Goal: Task Accomplishment & Management: Manage account settings

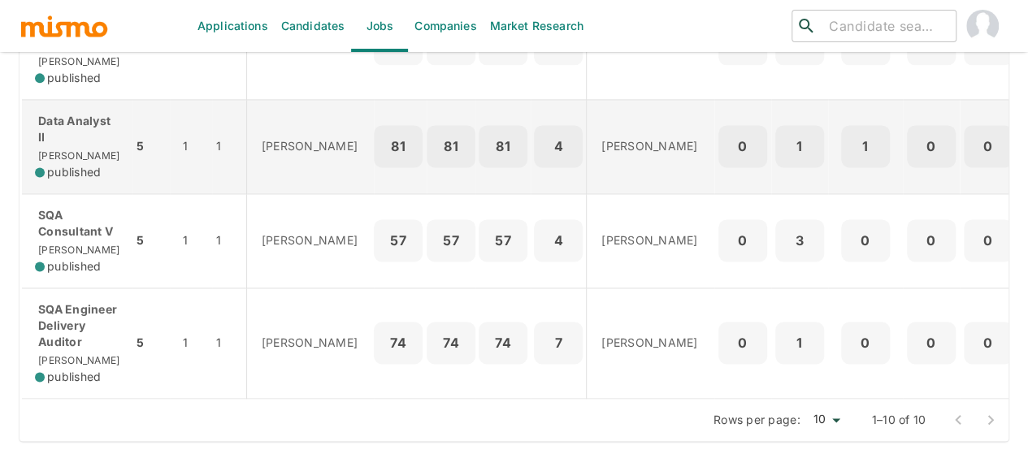
scroll to position [1134, 0]
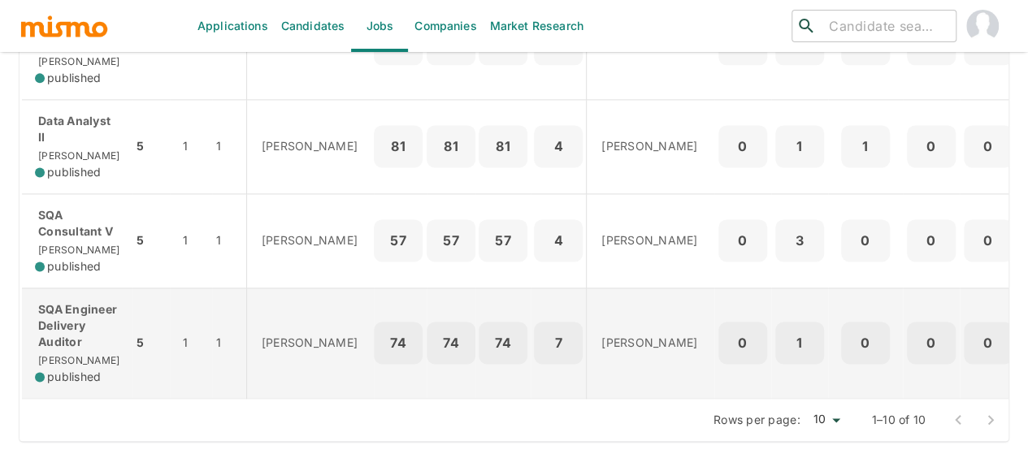
click at [54, 315] on p "SQA Engineer Delivery Auditor" at bounding box center [77, 326] width 85 height 49
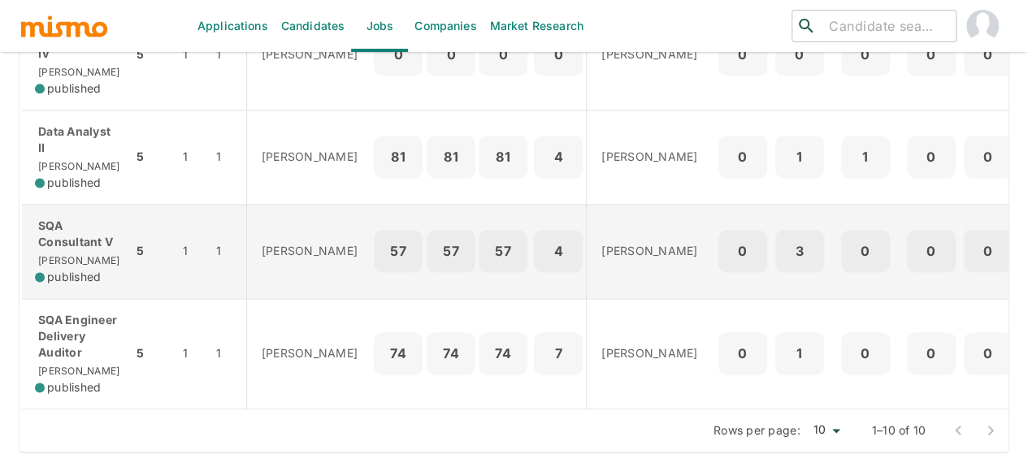
click at [85, 250] on p "SQA Consultant V" at bounding box center [77, 234] width 85 height 33
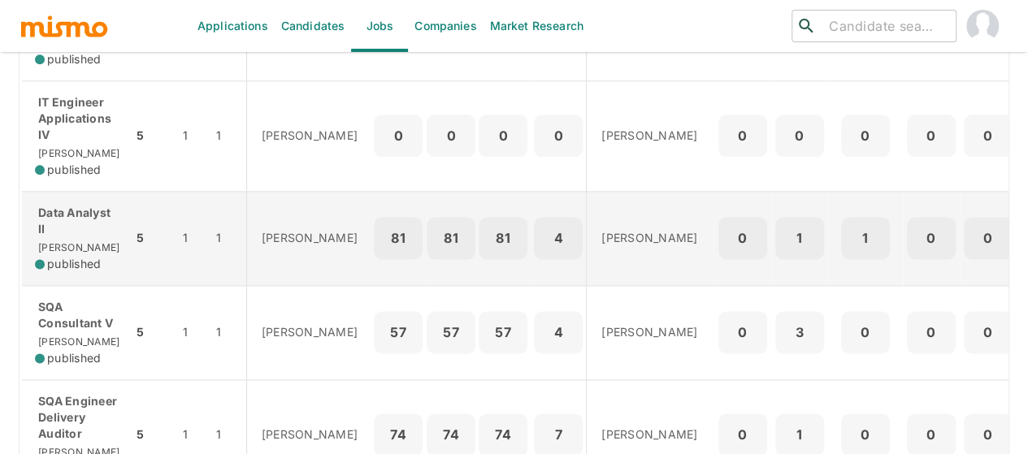
click at [63, 237] on p "Data Analyst II" at bounding box center [77, 221] width 85 height 33
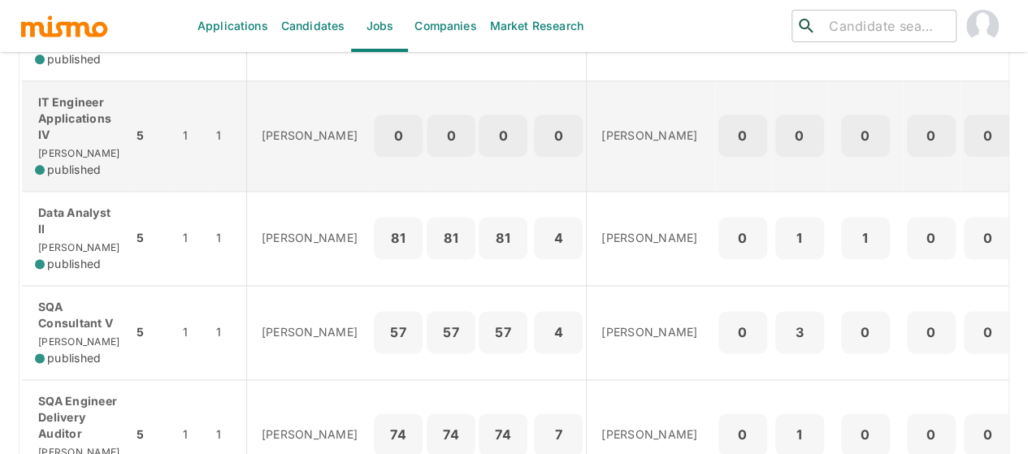
click at [65, 143] on p "IT Engineer Applications IV" at bounding box center [77, 118] width 85 height 49
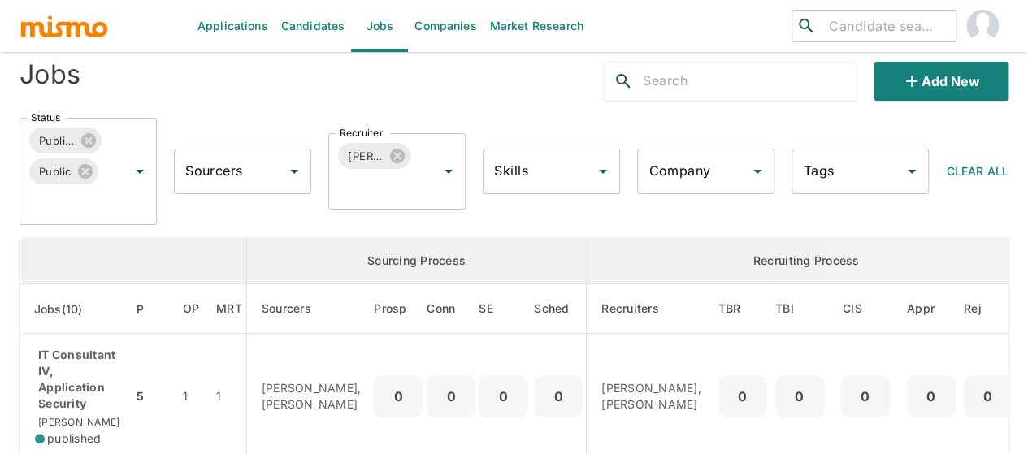
scroll to position [0, 0]
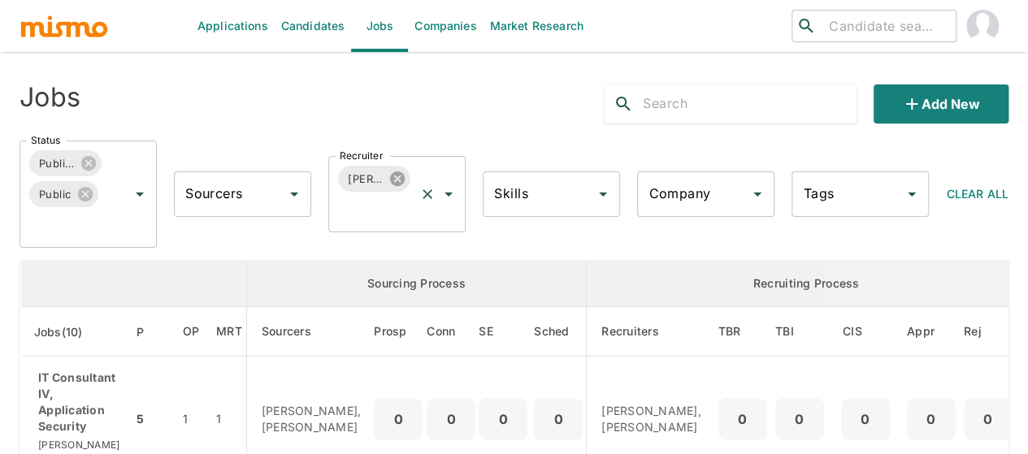
click at [397, 180] on icon at bounding box center [398, 179] width 18 height 18
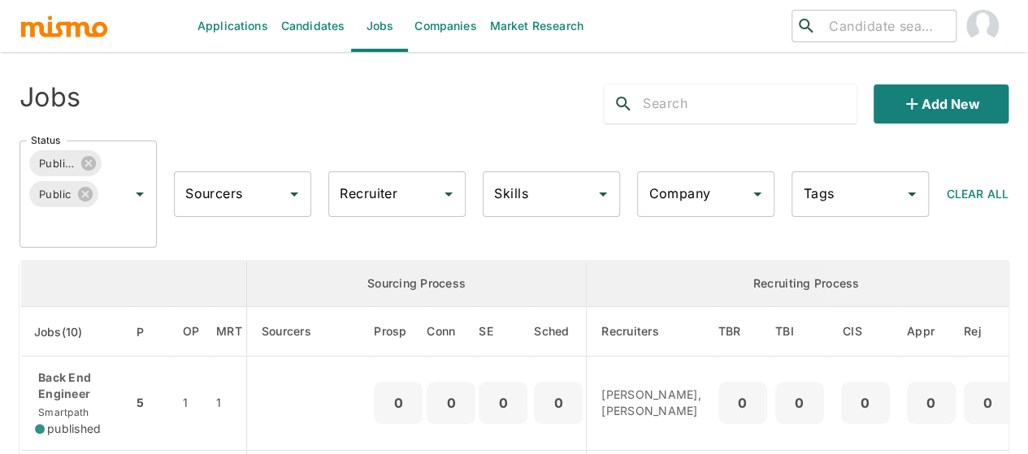
click at [371, 192] on input "Recruiter" at bounding box center [385, 194] width 98 height 31
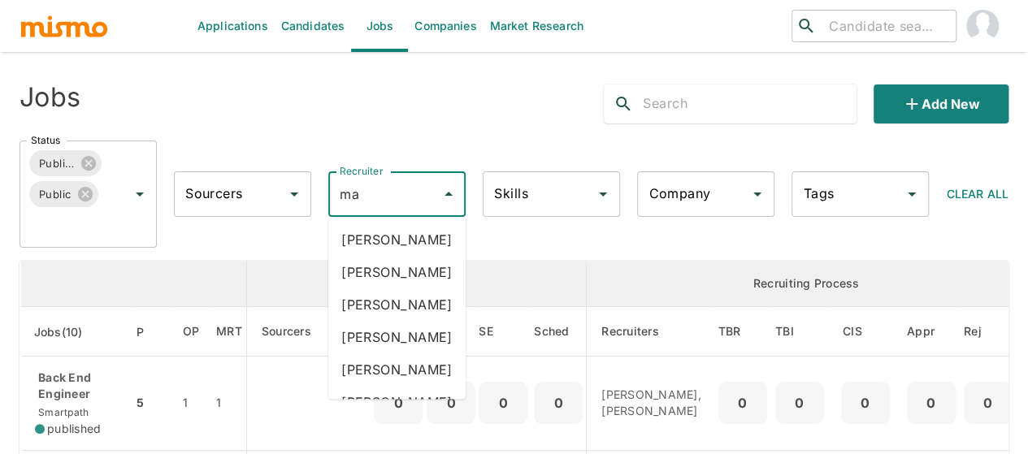
type input "mai"
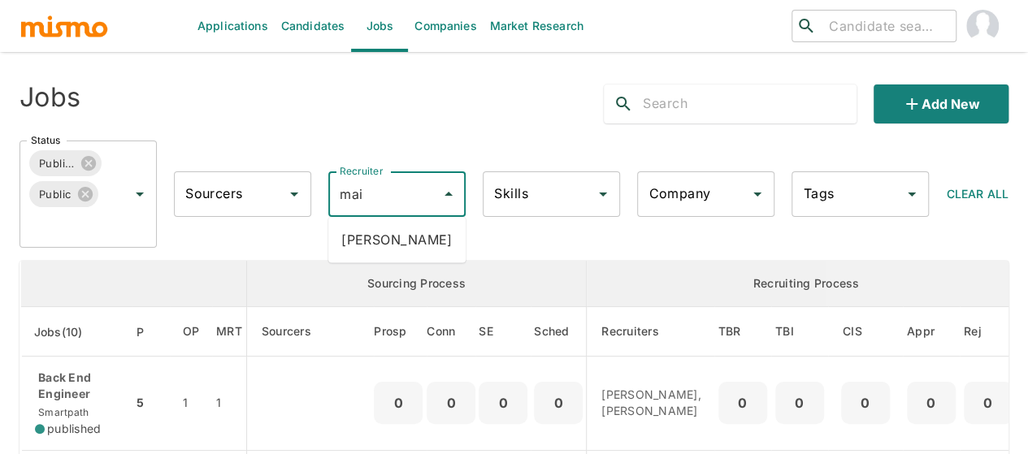
click at [387, 248] on li "Maia Reyes" at bounding box center [396, 240] width 137 height 33
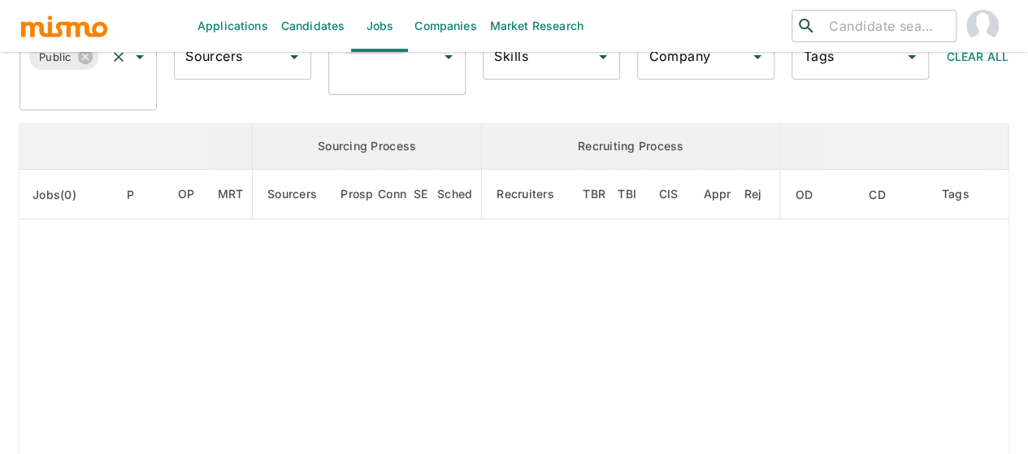
scroll to position [244, 0]
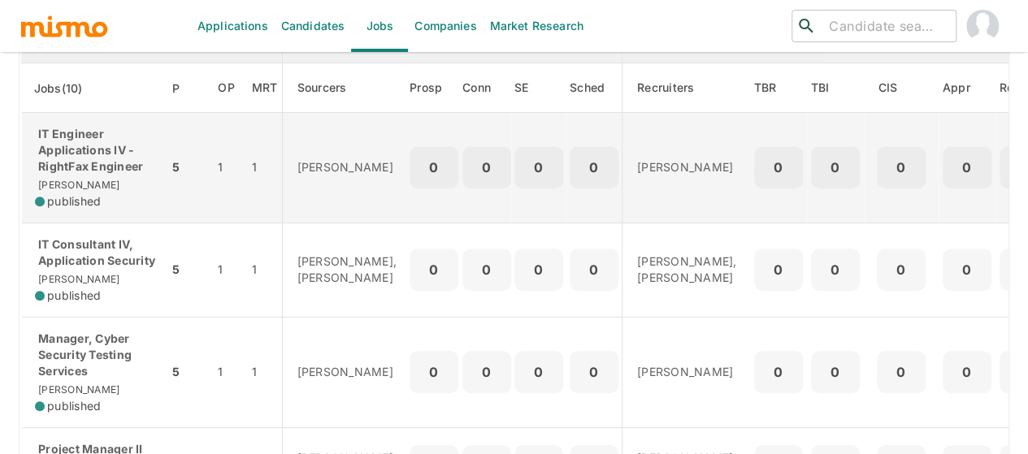
click at [130, 176] on div "IT Engineer Applications IV - RightFax Engineer Kaiser published" at bounding box center [95, 168] width 120 height 84
click at [80, 175] on div "IT Engineer Applications IV - RightFax Engineer Kaiser published" at bounding box center [95, 168] width 120 height 84
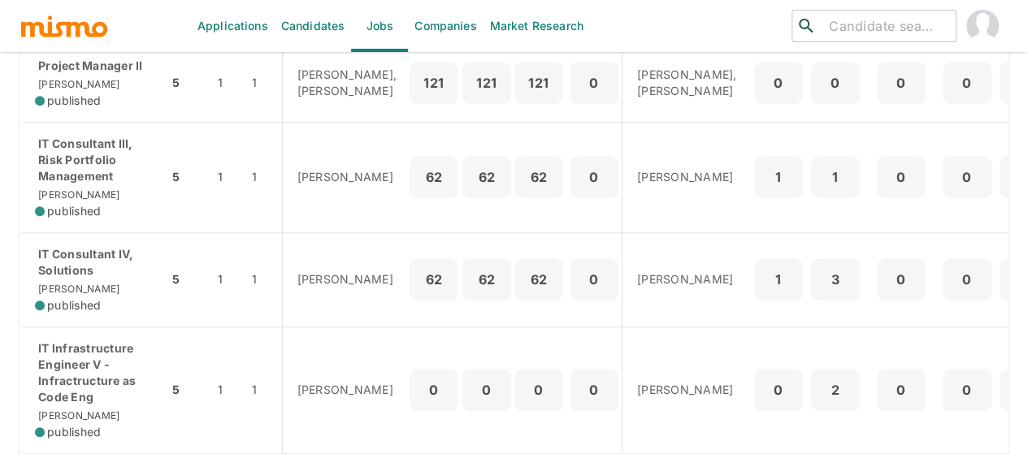
scroll to position [221, 0]
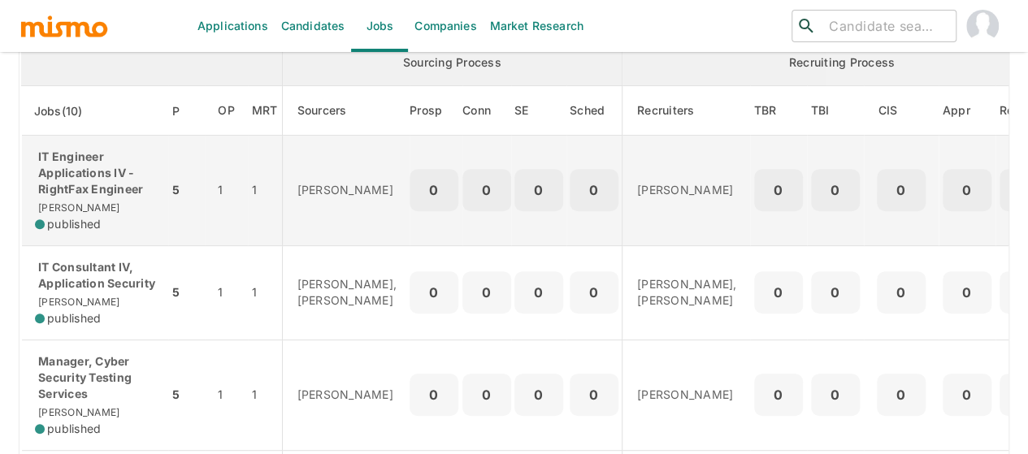
click at [93, 185] on p "IT Engineer Applications IV - RightFax Engineer" at bounding box center [95, 173] width 120 height 49
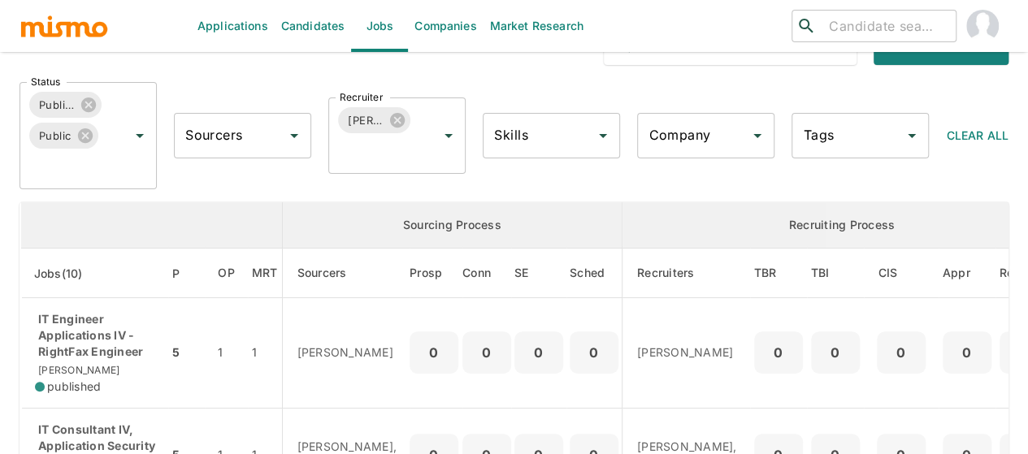
scroll to position [140, 0]
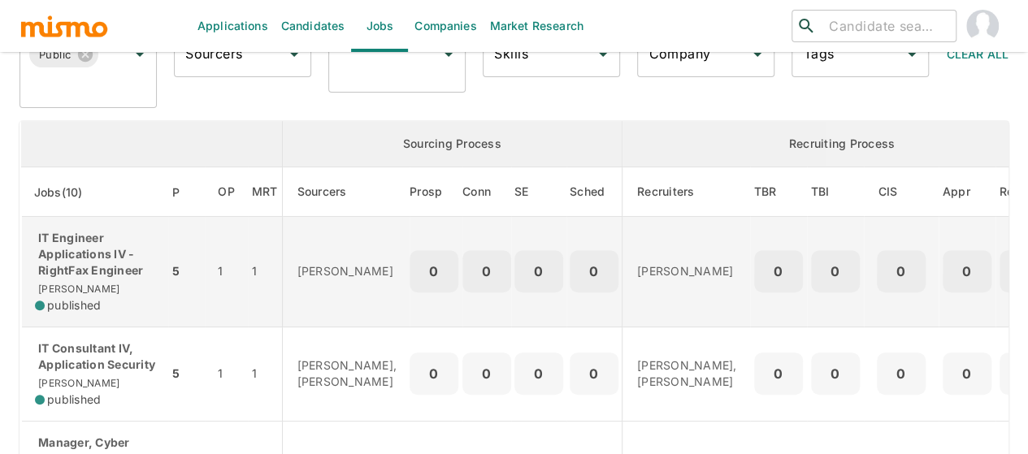
click at [82, 253] on p "IT Engineer Applications IV - RightFax Engineer" at bounding box center [95, 254] width 120 height 49
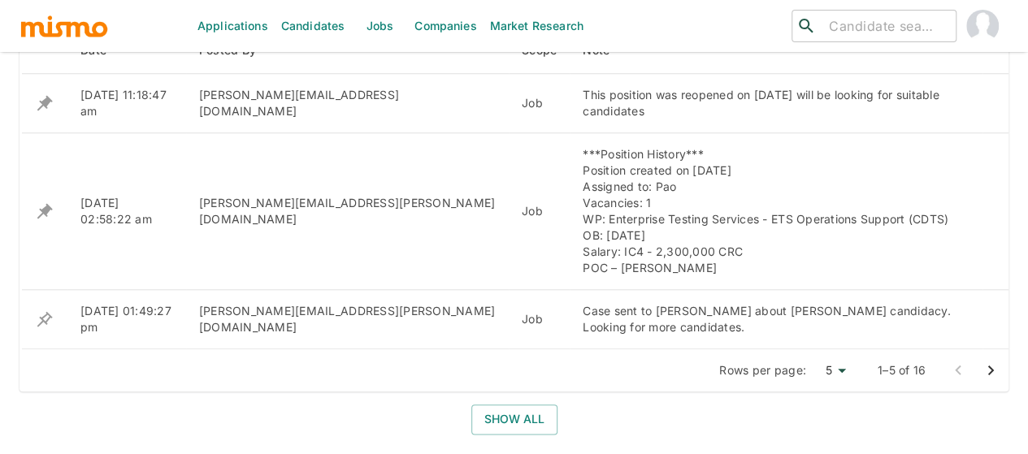
scroll to position [829, 0]
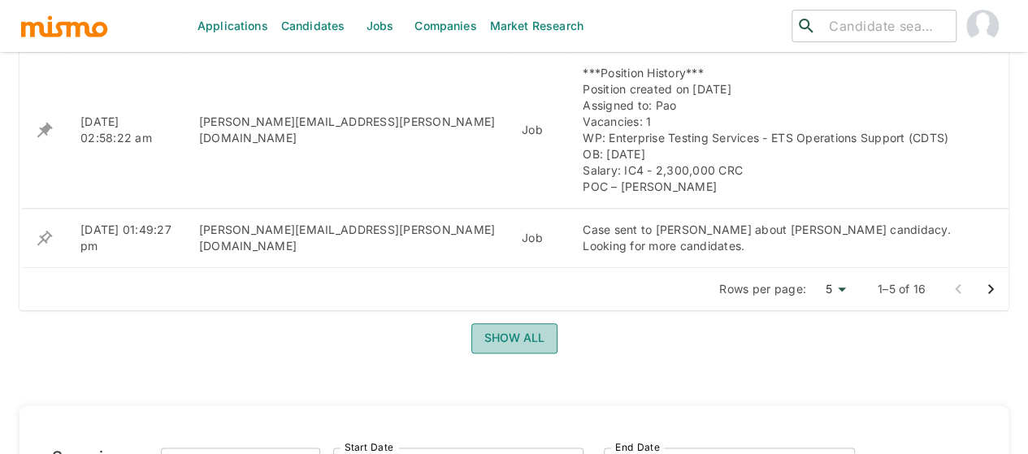
click at [501, 324] on button "Show all" at bounding box center [515, 339] width 86 height 30
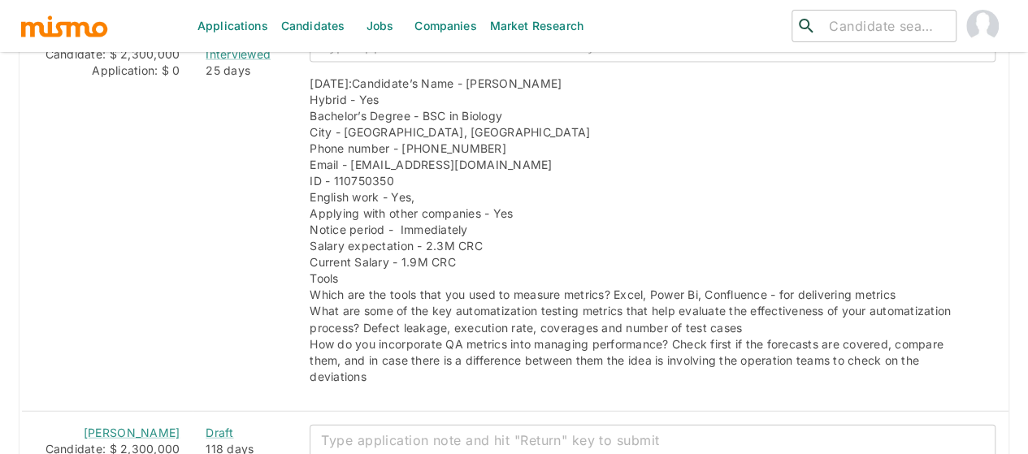
scroll to position [1974, 0]
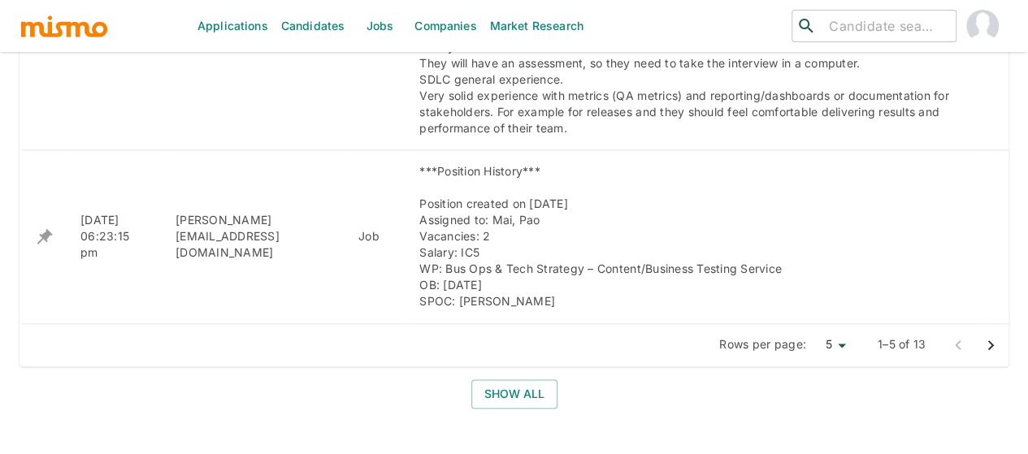
scroll to position [1073, 0]
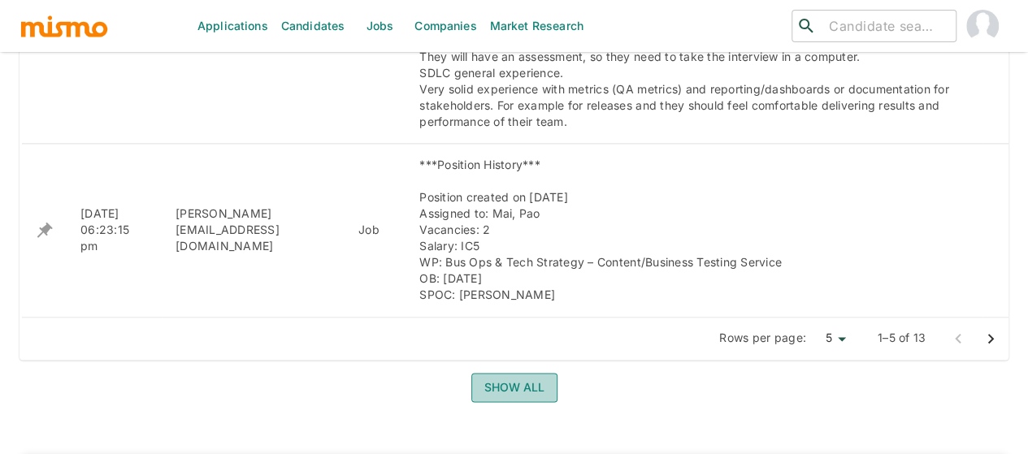
click at [489, 373] on button "Show all" at bounding box center [515, 388] width 86 height 30
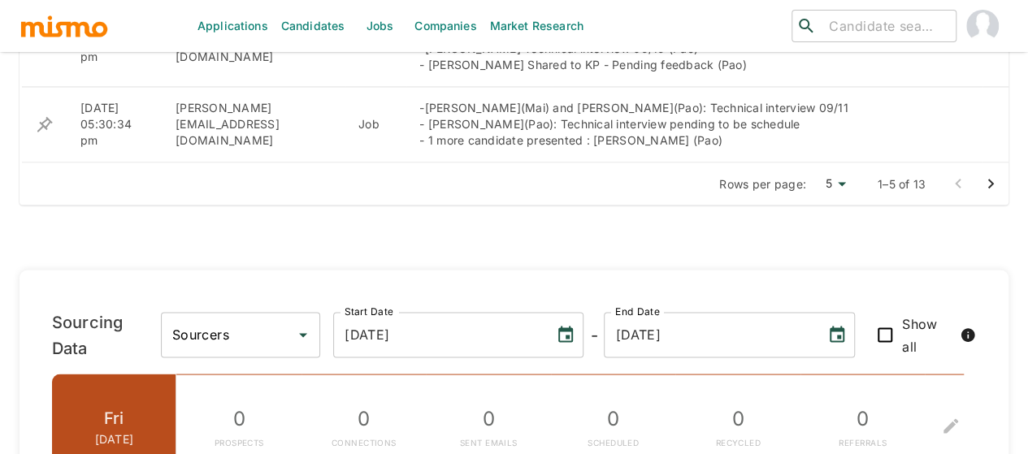
scroll to position [1398, 0]
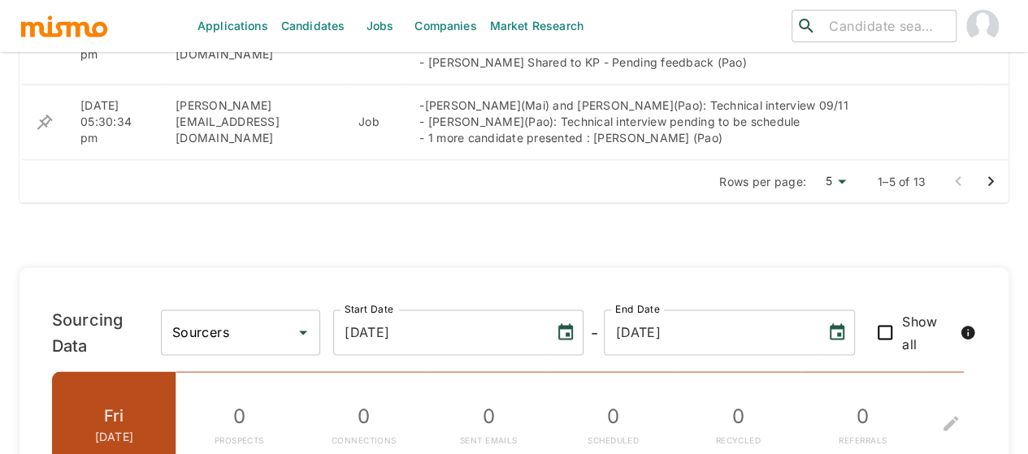
click at [993, 172] on icon "Go to next page" at bounding box center [991, 182] width 20 height 20
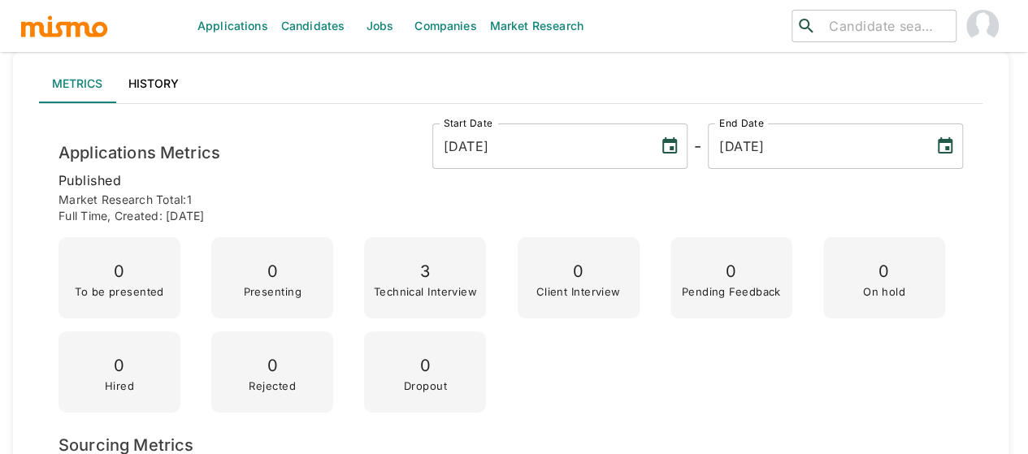
scroll to position [0, 0]
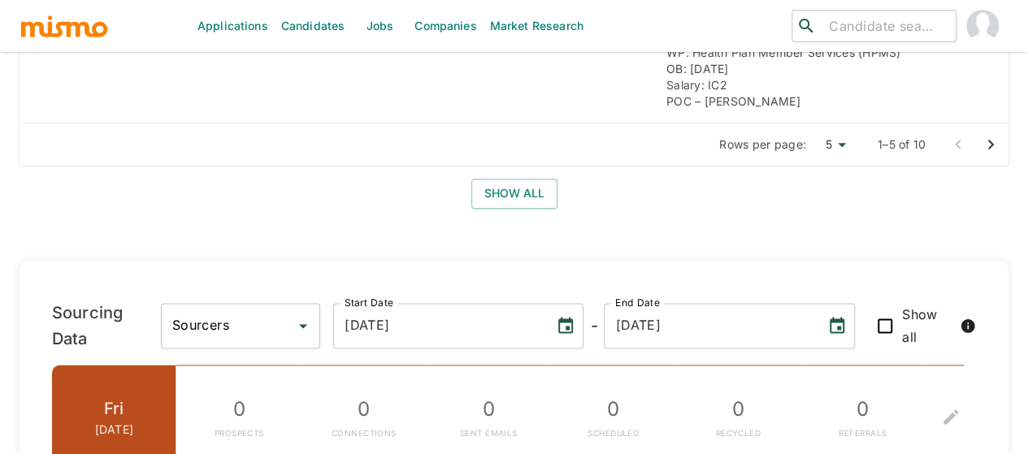
scroll to position [992, 0]
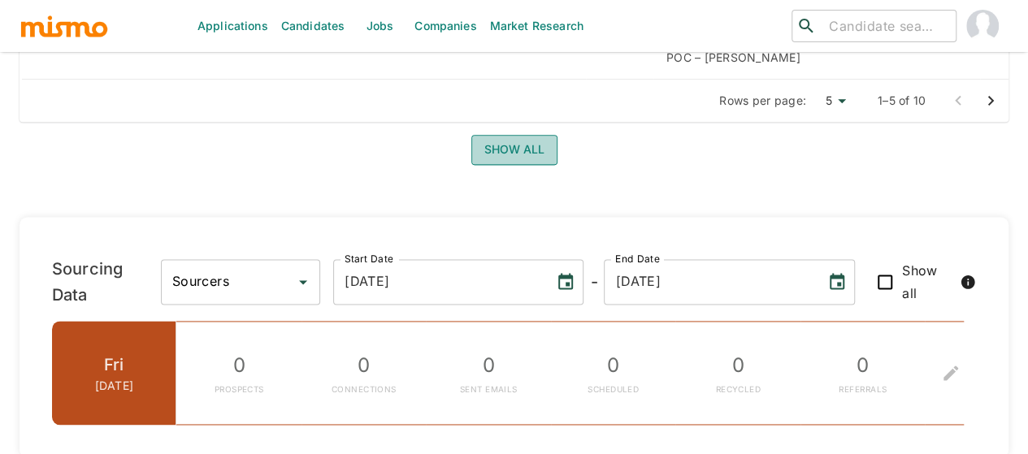
click at [506, 154] on button "Show all" at bounding box center [515, 150] width 86 height 30
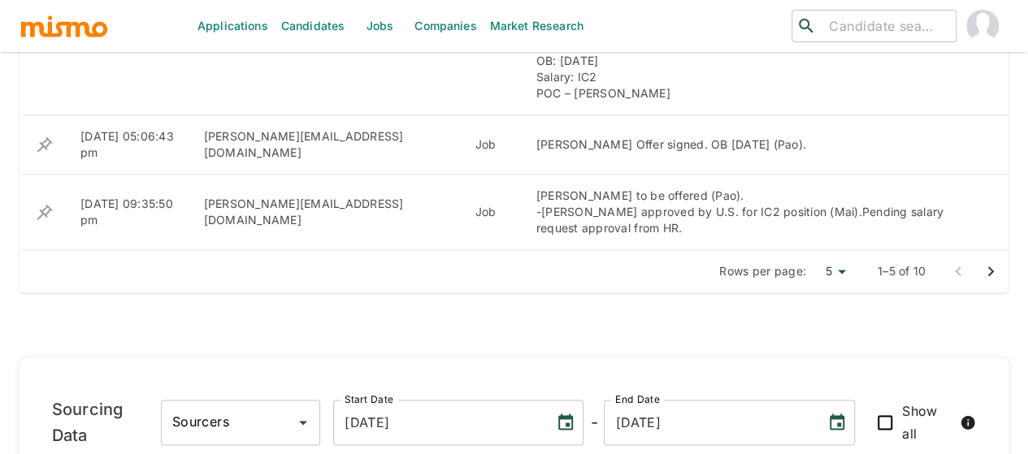
scroll to position [1005, 0]
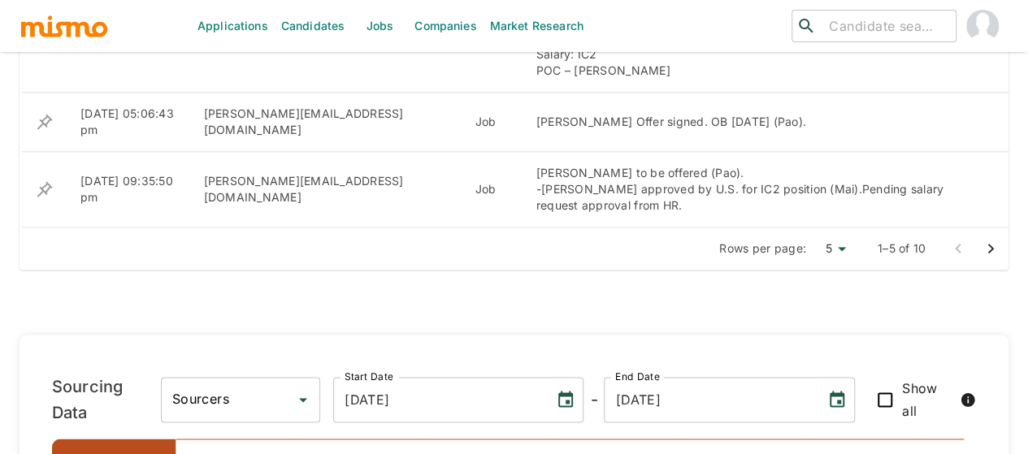
click at [992, 244] on icon "Go to next page" at bounding box center [992, 249] width 6 height 10
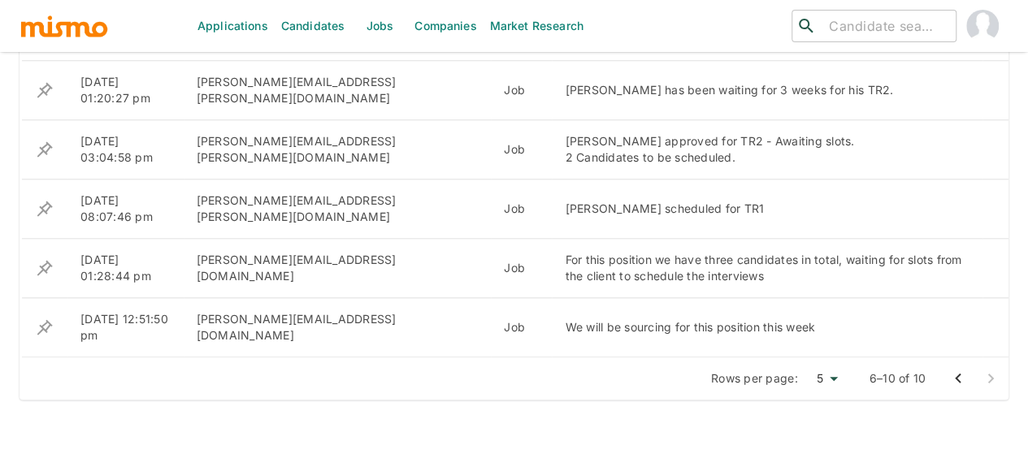
scroll to position [598, 0]
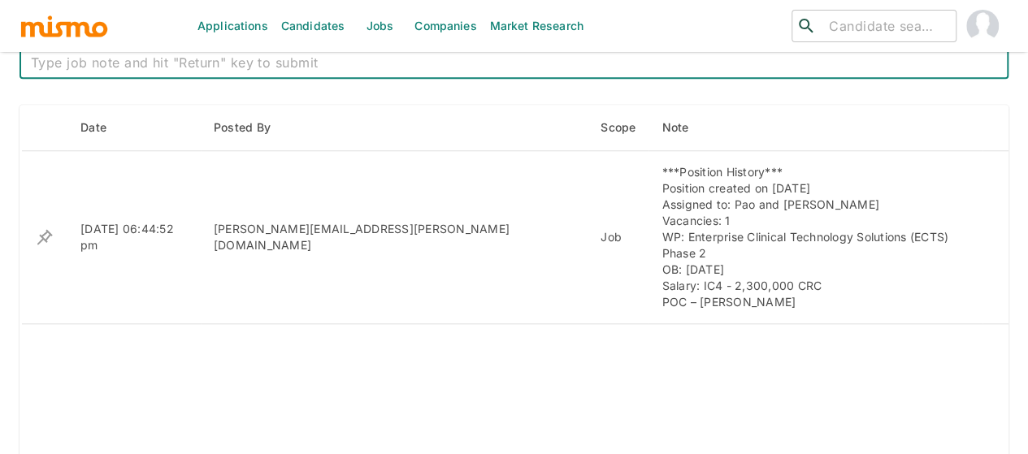
scroll to position [667, 0]
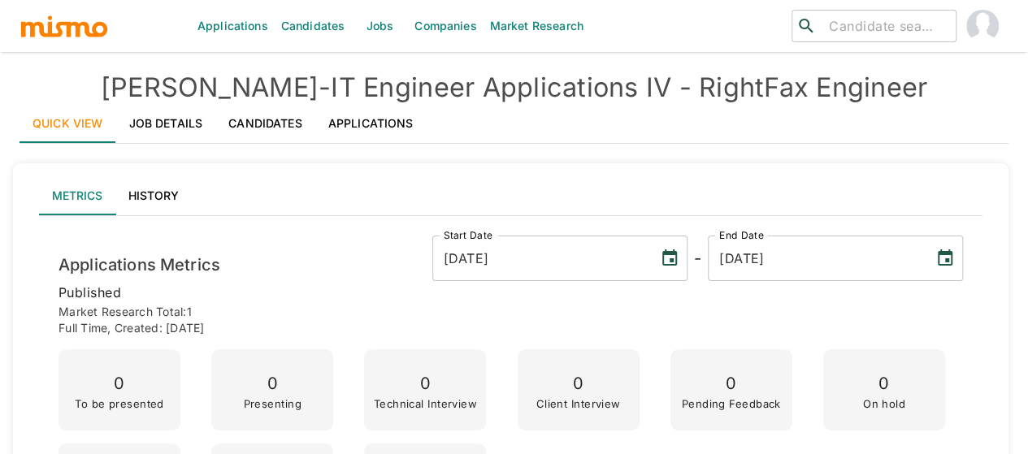
scroll to position [488, 0]
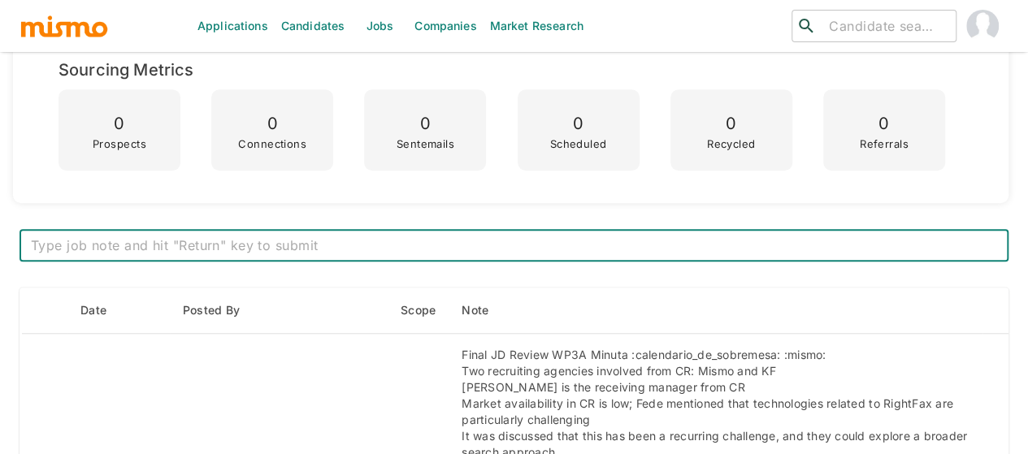
click at [207, 240] on textarea at bounding box center [514, 246] width 967 height 19
paste textarea "Position reassigned to Pao"
type textarea "Position reassigned to Pao"
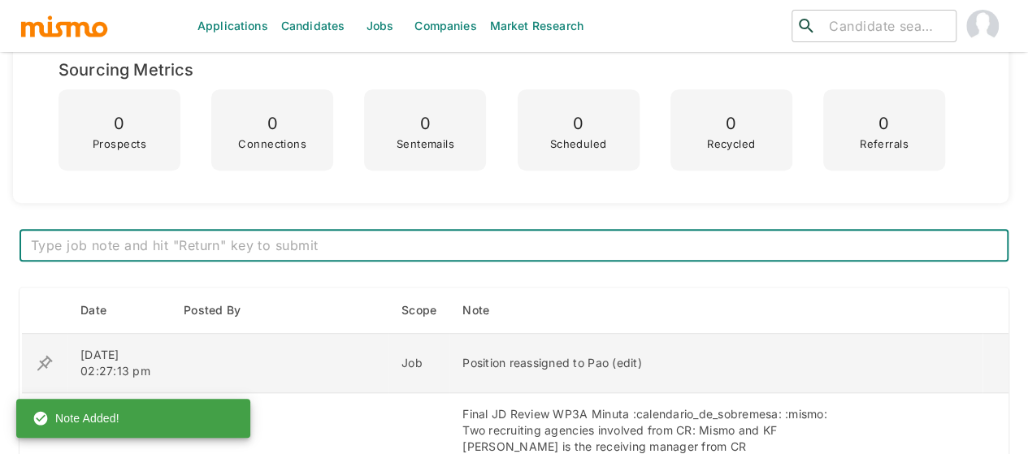
click at [46, 363] on icon "enhanced table" at bounding box center [45, 364] width 20 height 20
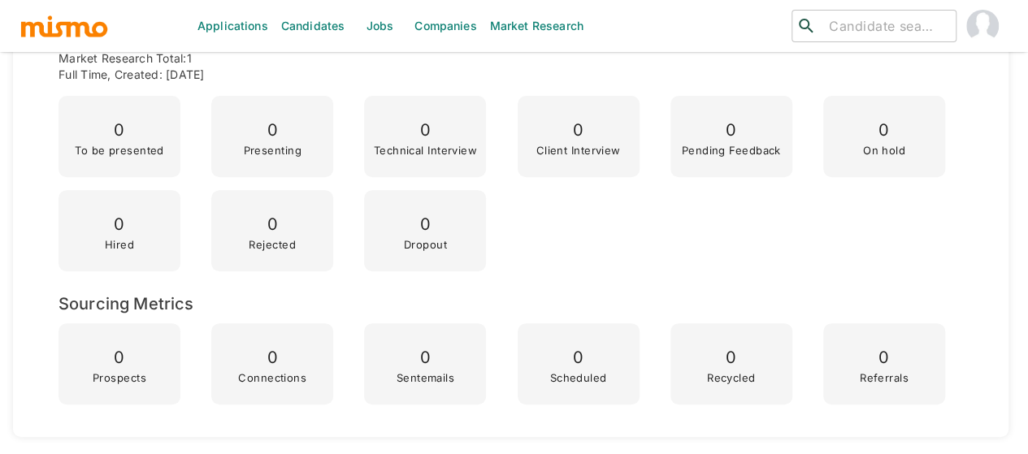
scroll to position [0, 0]
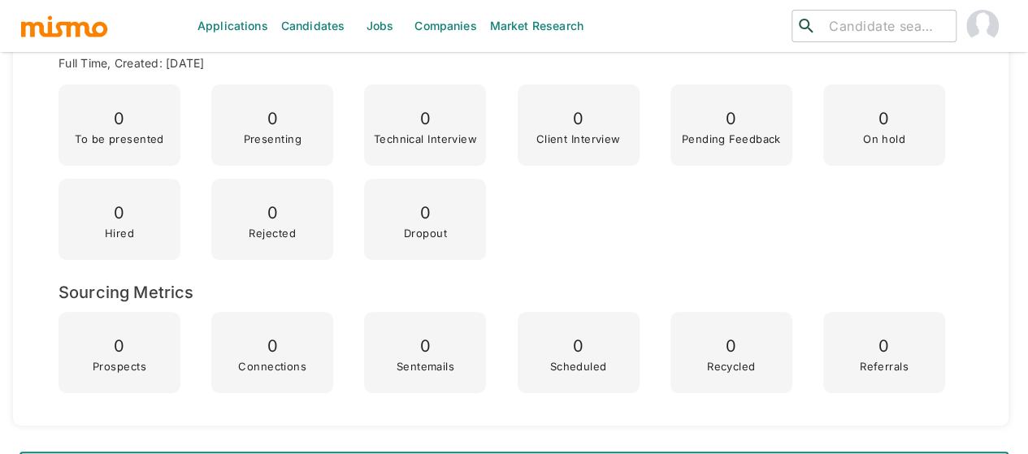
scroll to position [569, 0]
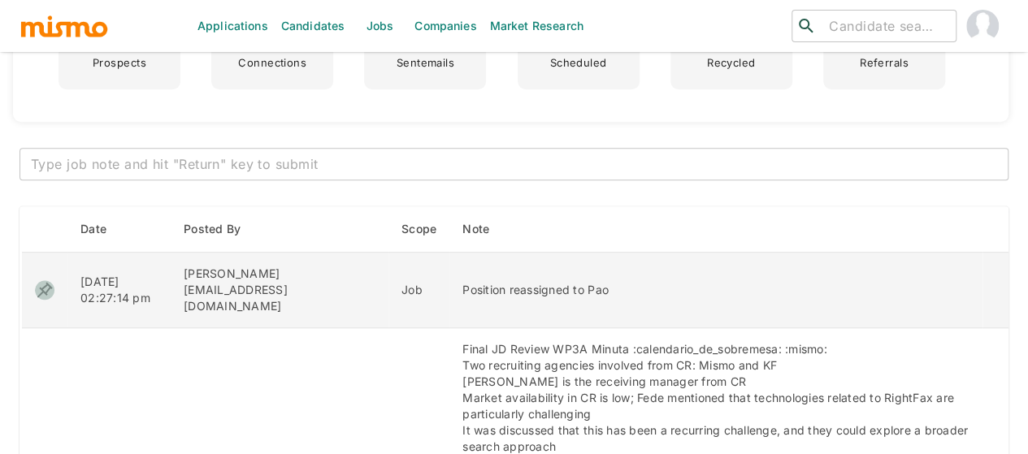
click at [46, 280] on icon "enhanced table" at bounding box center [45, 290] width 20 height 20
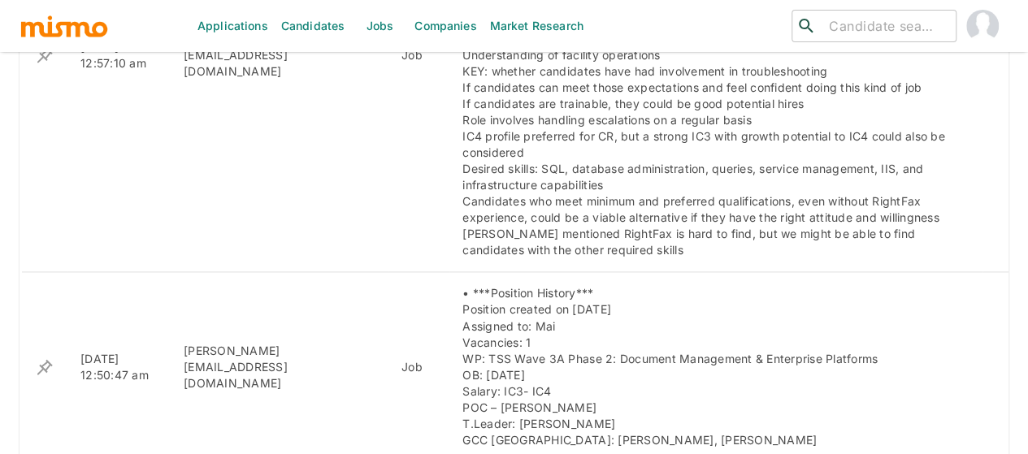
scroll to position [1057, 0]
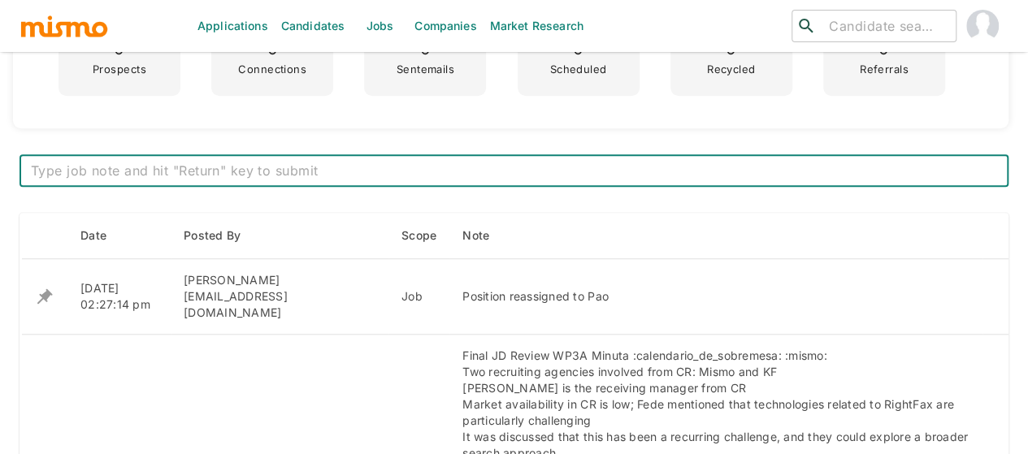
scroll to position [569, 0]
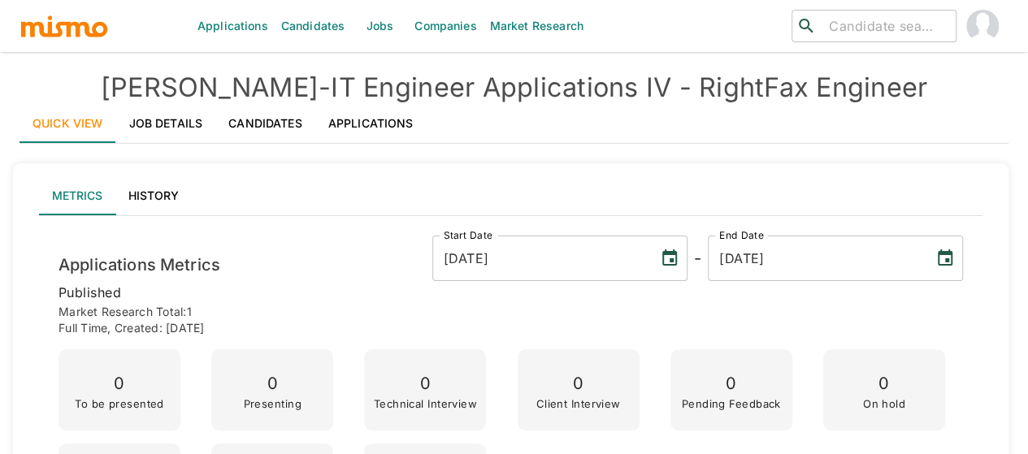
click at [167, 116] on link "Job Details" at bounding box center [166, 123] width 100 height 39
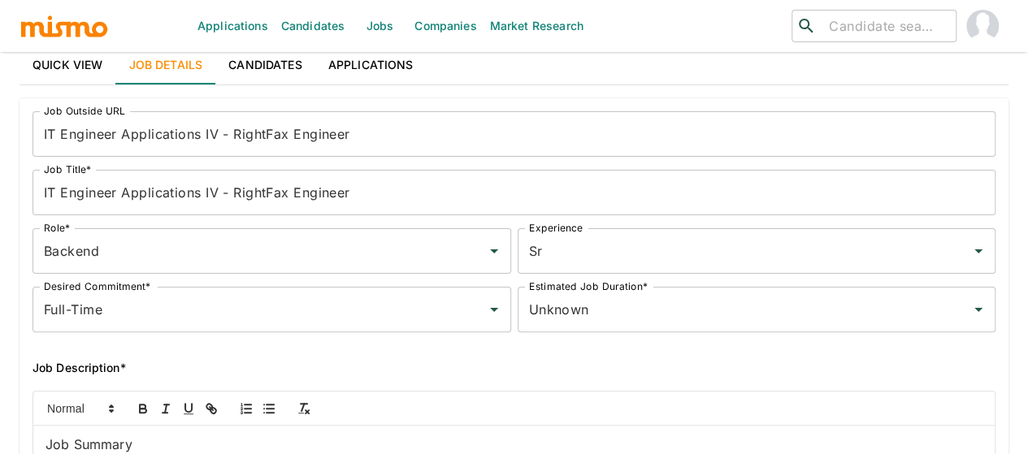
scroll to position [81, 0]
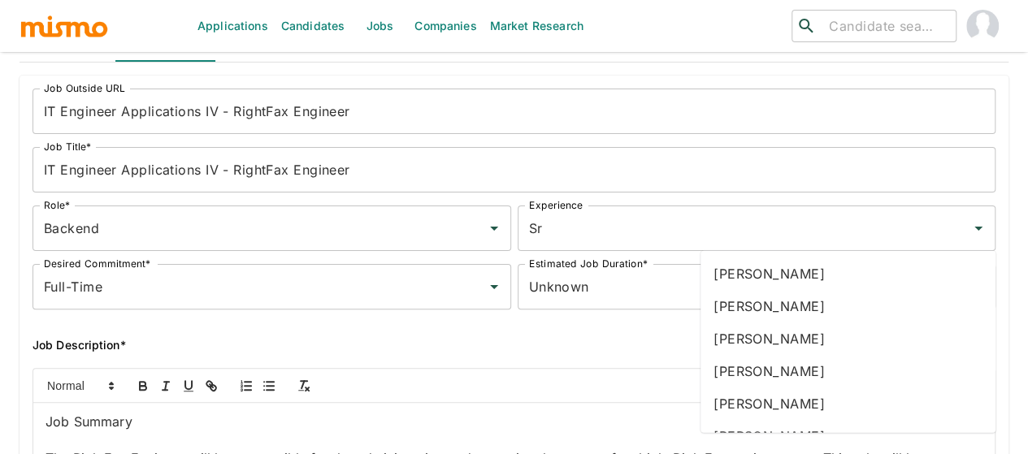
type input "pao"
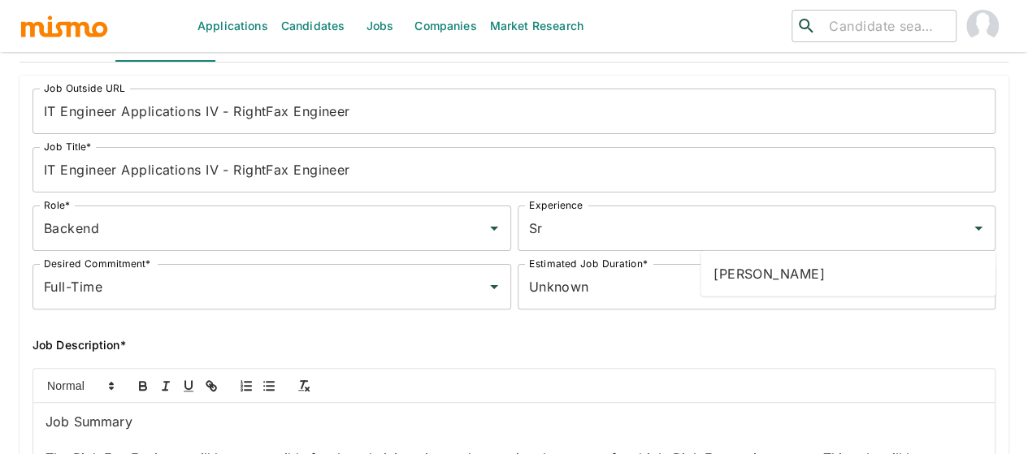
click at [777, 263] on li "Paola Pacheco" at bounding box center [848, 274] width 295 height 33
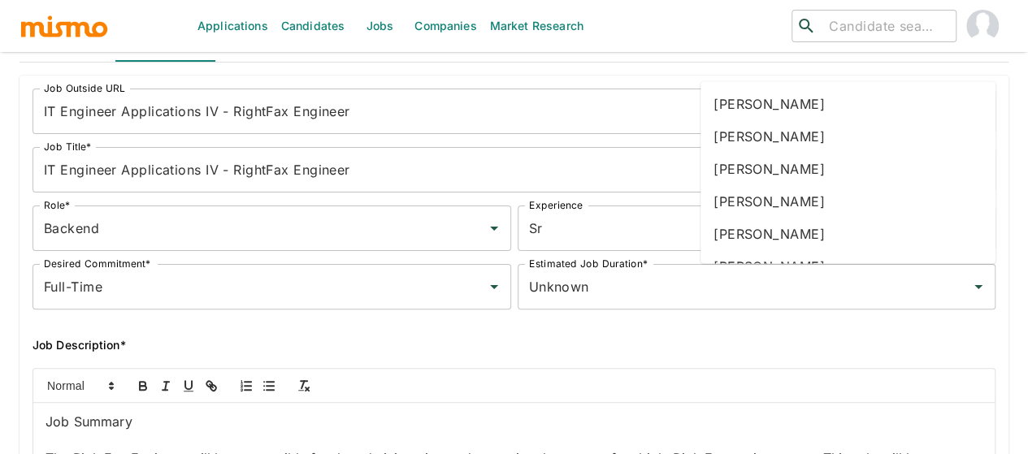
type input "dan"
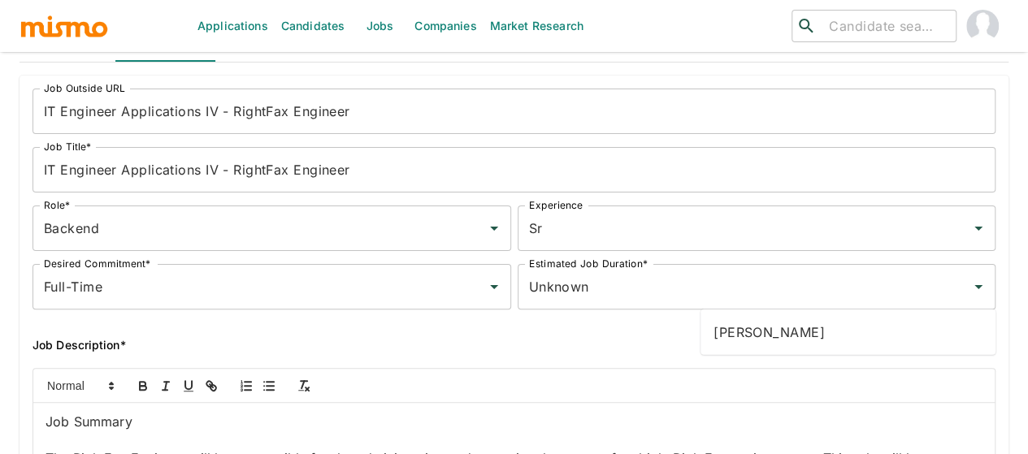
click at [759, 333] on li "Daniela Zito" at bounding box center [848, 332] width 295 height 33
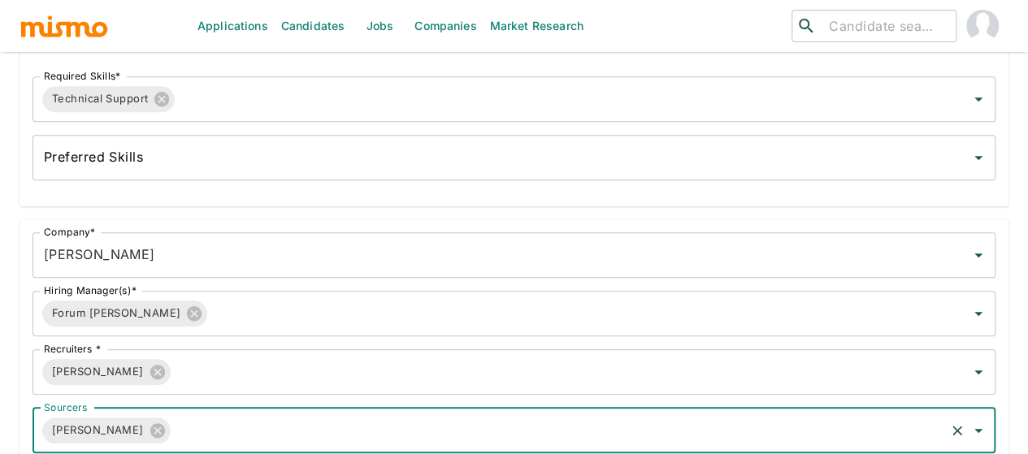
scroll to position [650, 0]
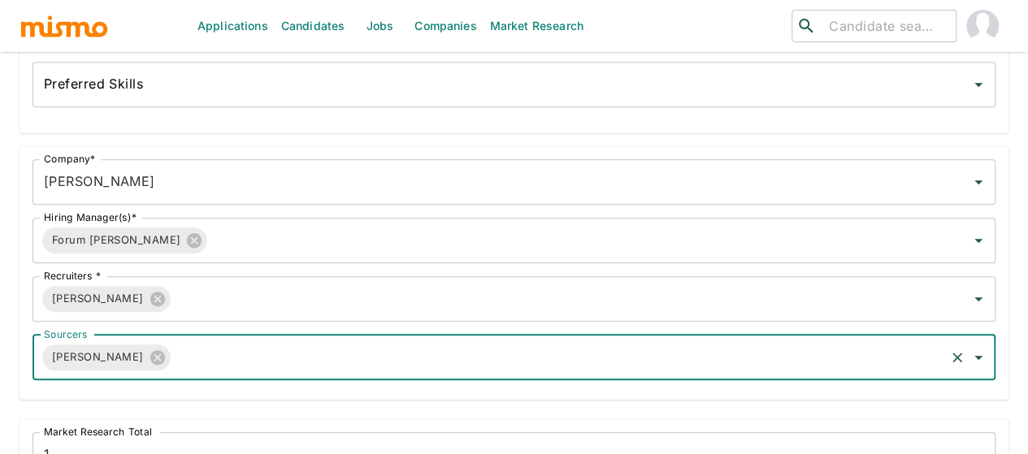
click at [224, 255] on form "Job Outside URL IT Engineer Applications IV - RightFax Engineer Job Outside URL…" at bounding box center [514, 216] width 989 height 1445
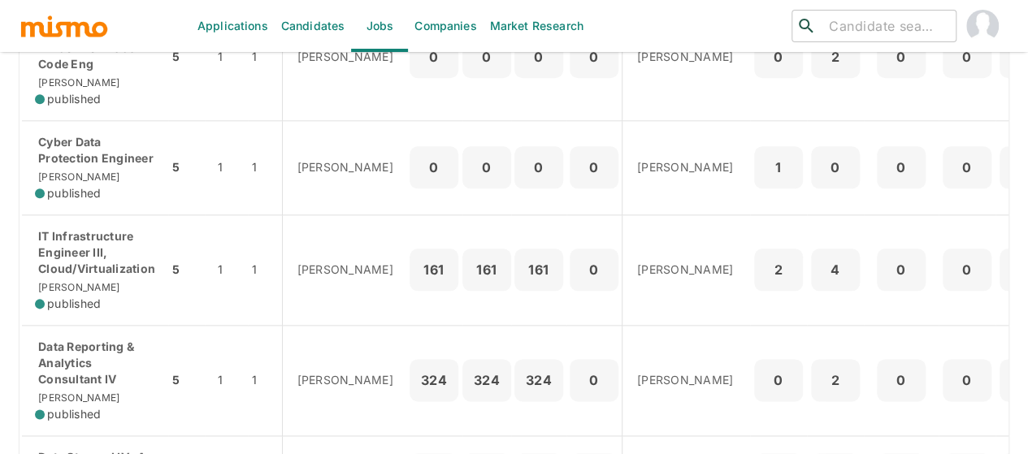
scroll to position [1002, 0]
